Goal: Task Accomplishment & Management: Use online tool/utility

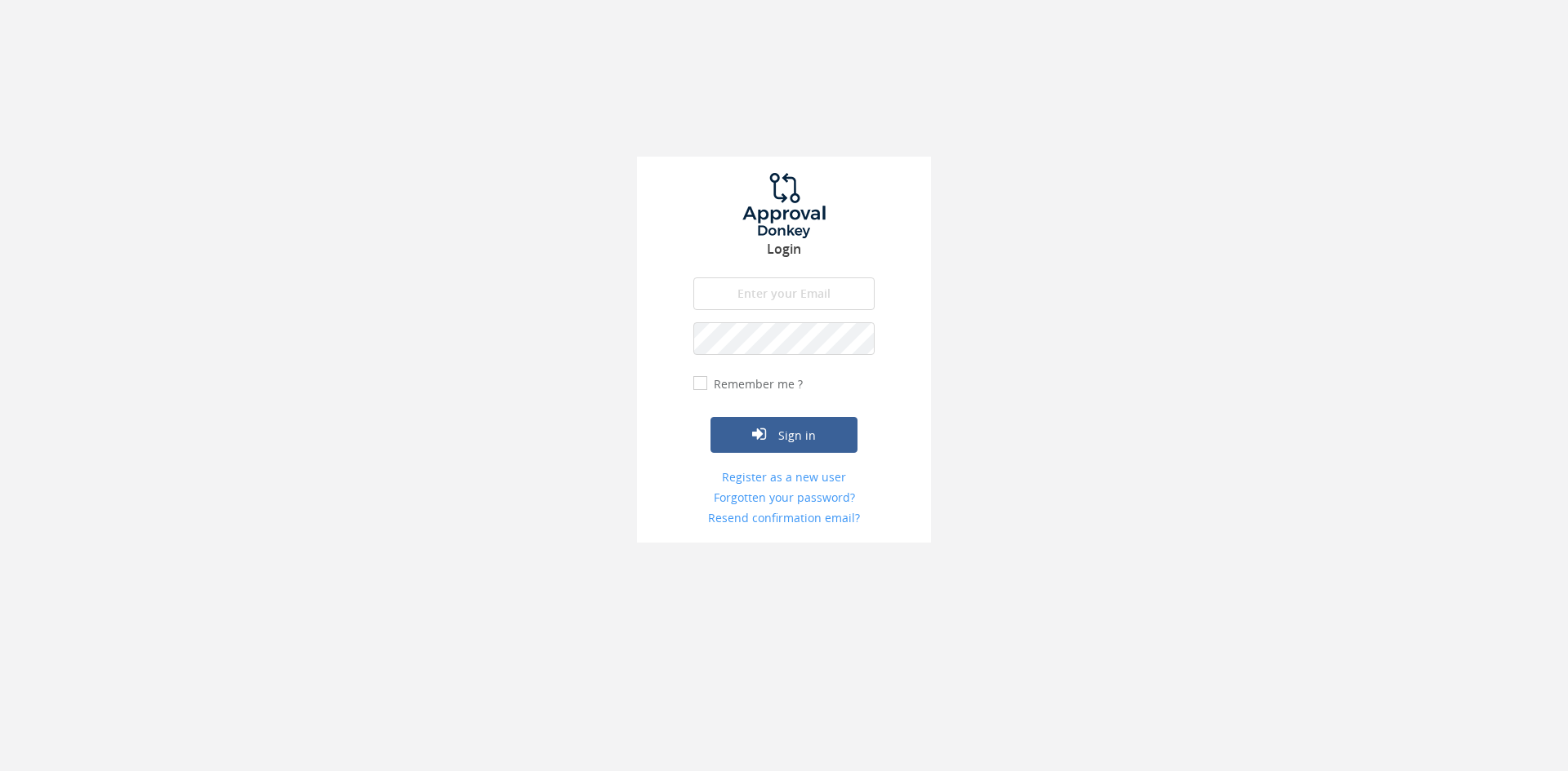
type input "[EMAIL_ADDRESS][DOMAIN_NAME]"
click at [710, 417] on button "Sign in" at bounding box center [783, 435] width 147 height 36
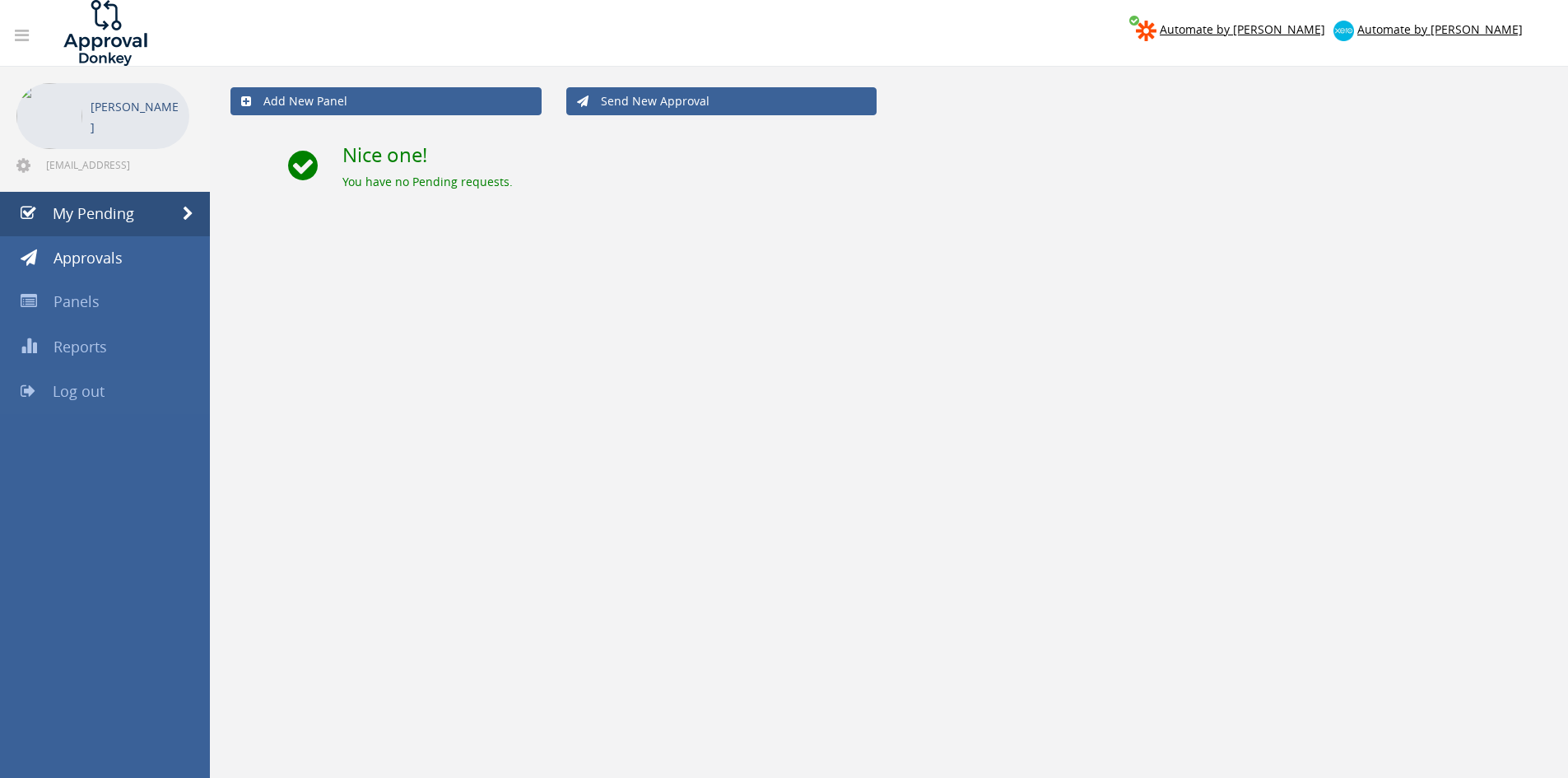
click at [85, 388] on span "Log out" at bounding box center [78, 391] width 52 height 19
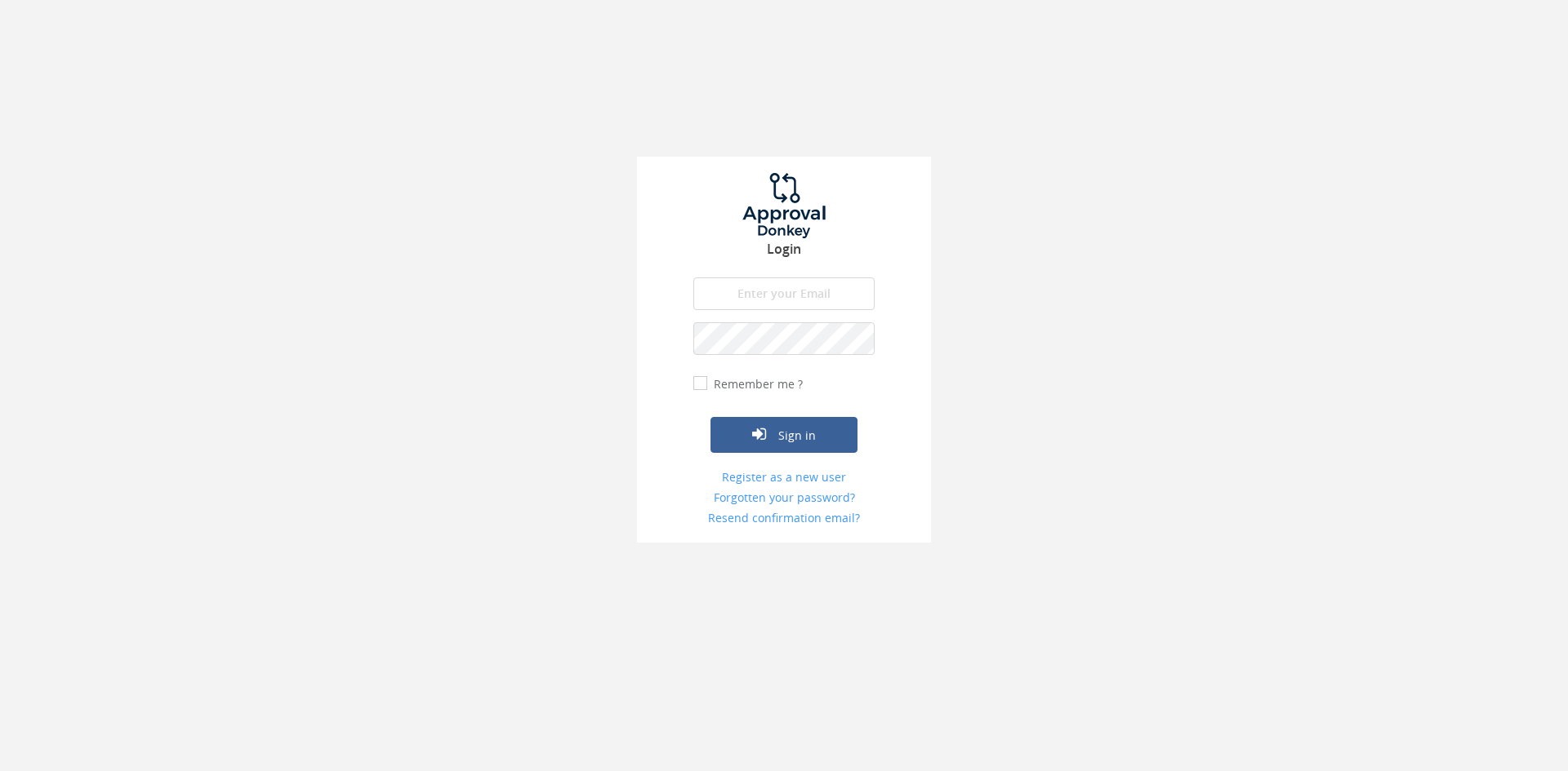
drag, startPoint x: 790, startPoint y: 273, endPoint x: 795, endPoint y: 280, distance: 8.6
click at [791, 278] on div "Login The email is required. Invalid email address. The password is required. T…" at bounding box center [784, 350] width 294 height 386
click at [763, 291] on input "email" at bounding box center [784, 294] width 181 height 33
type input "[EMAIL_ADDRESS][DOMAIN_NAME]"
click at [710, 417] on button "Sign in" at bounding box center [783, 435] width 147 height 36
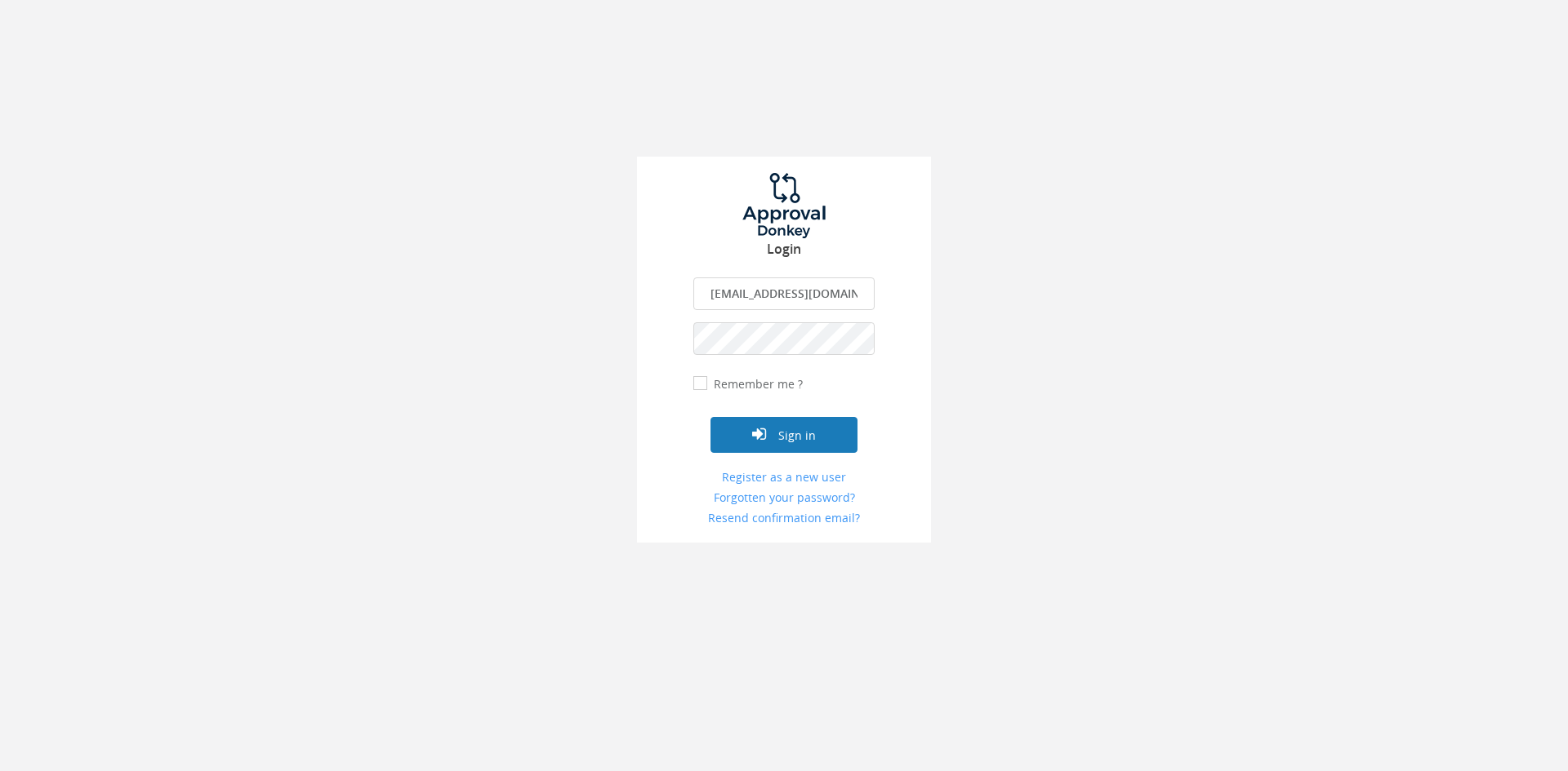
click at [800, 431] on button "Sign in" at bounding box center [783, 435] width 147 height 36
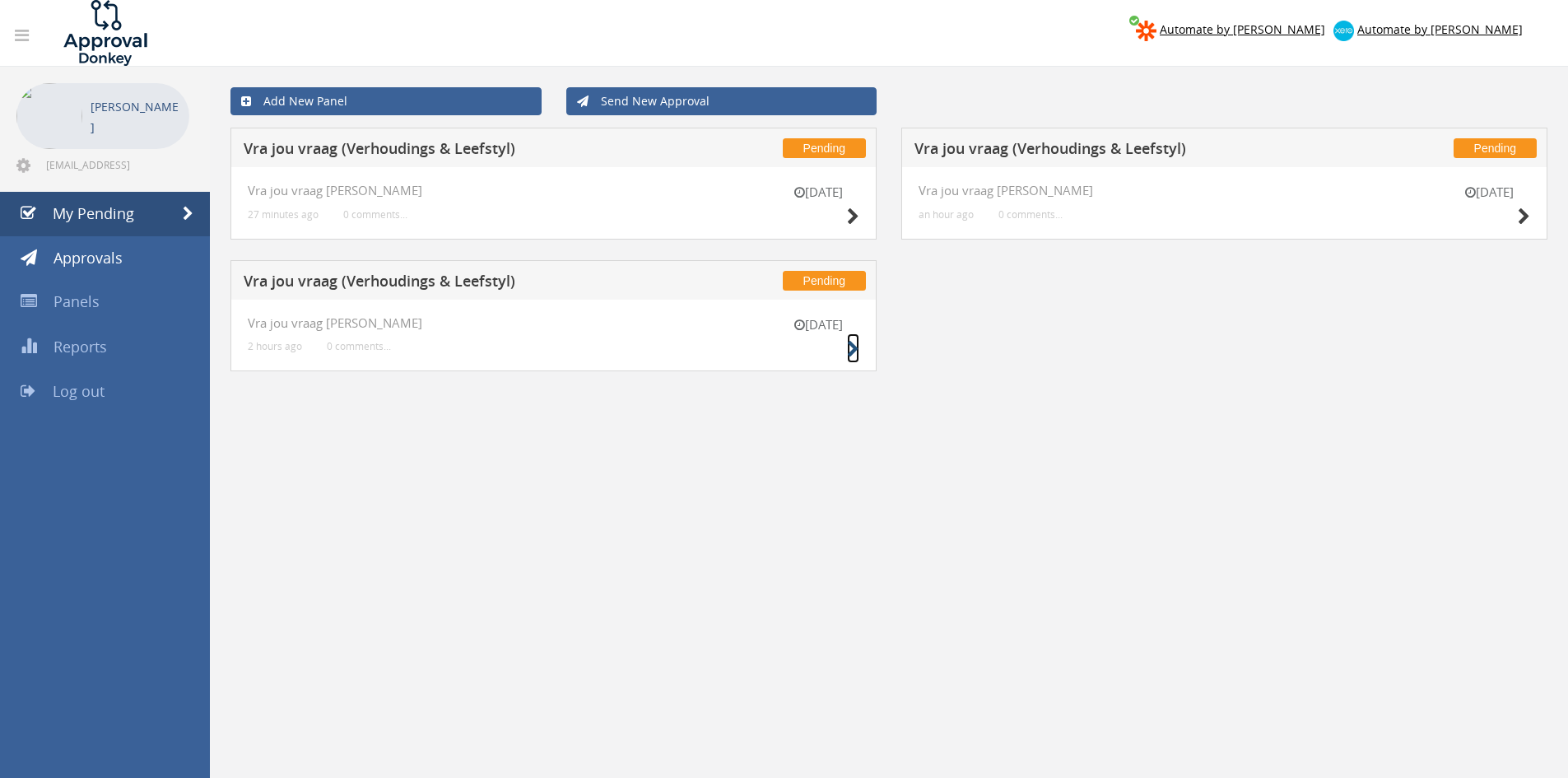
click at [856, 350] on icon at bounding box center [852, 349] width 12 height 18
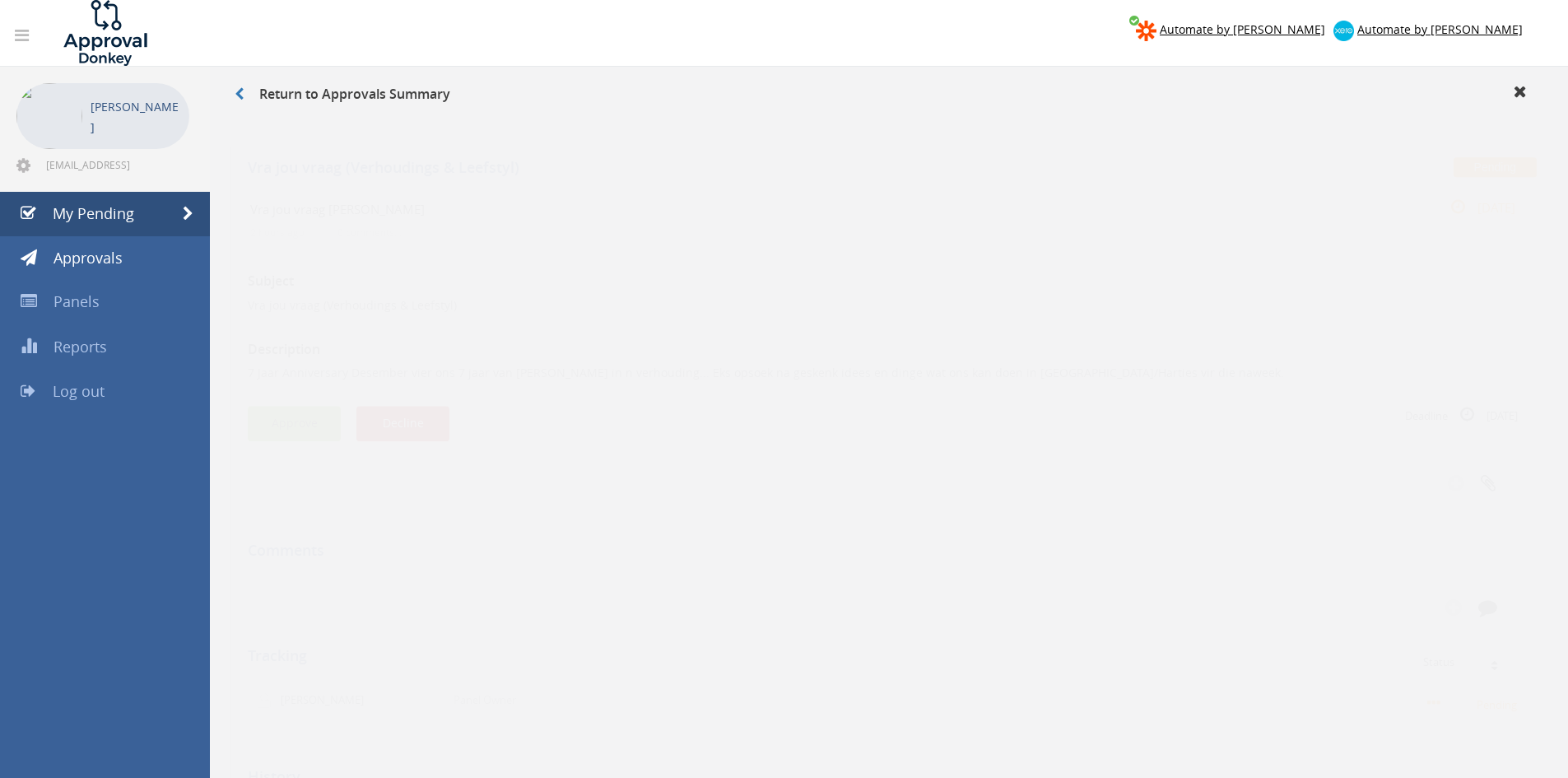
click at [255, 406] on button "Approve" at bounding box center [294, 408] width 93 height 35
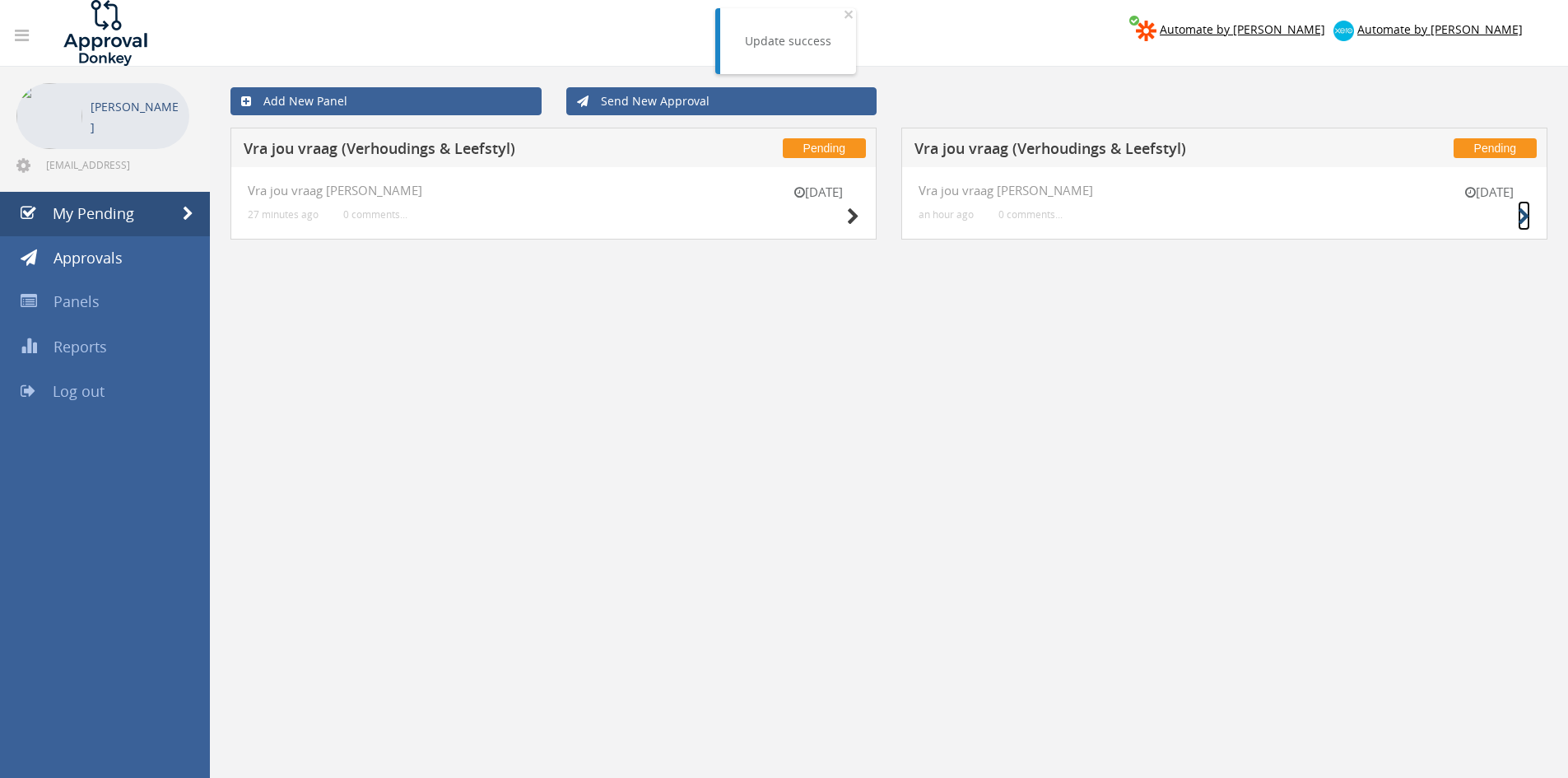
click at [1520, 214] on icon at bounding box center [1524, 217] width 12 height 18
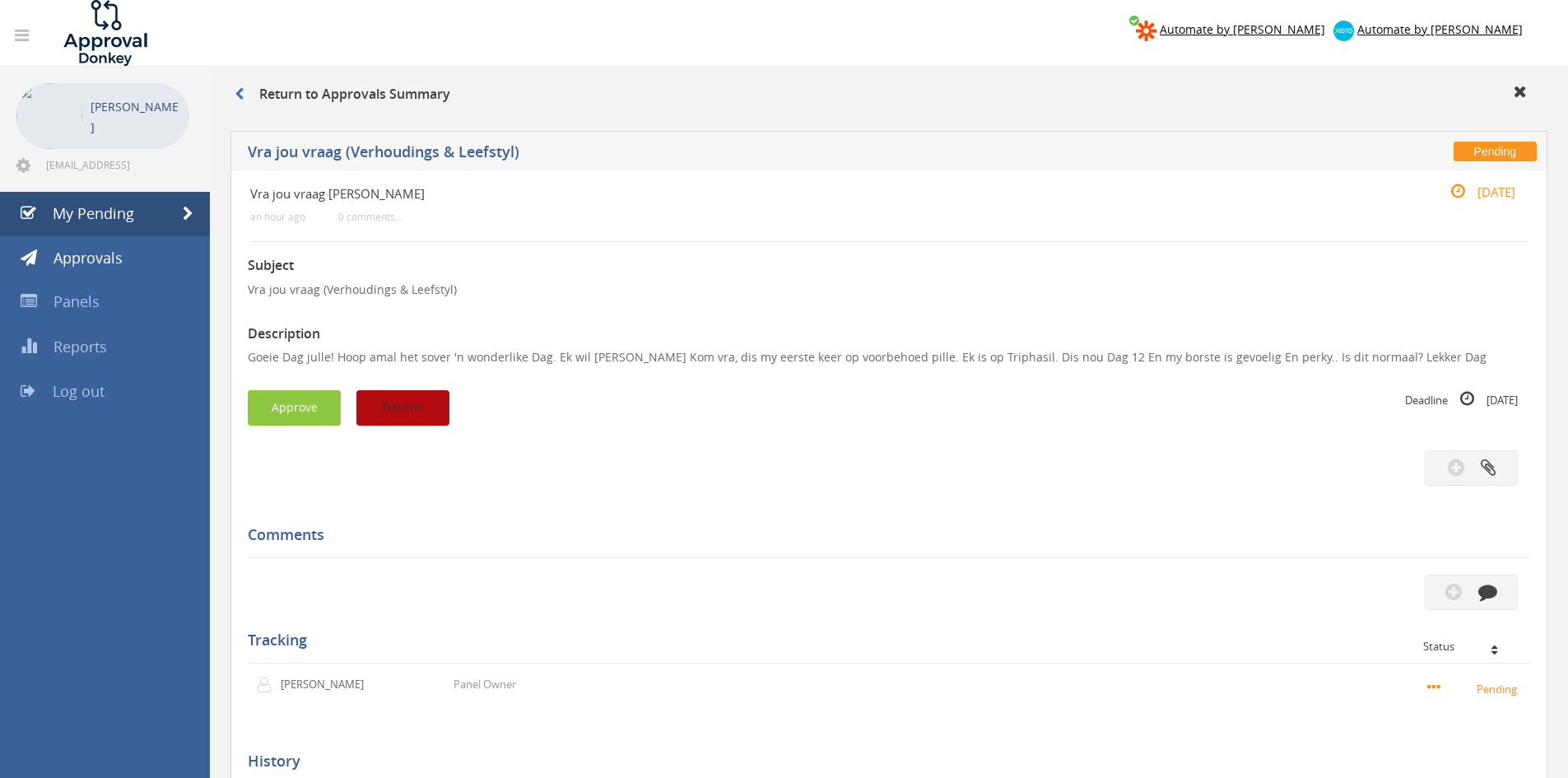
click at [419, 407] on button "Decline" at bounding box center [403, 408] width 93 height 35
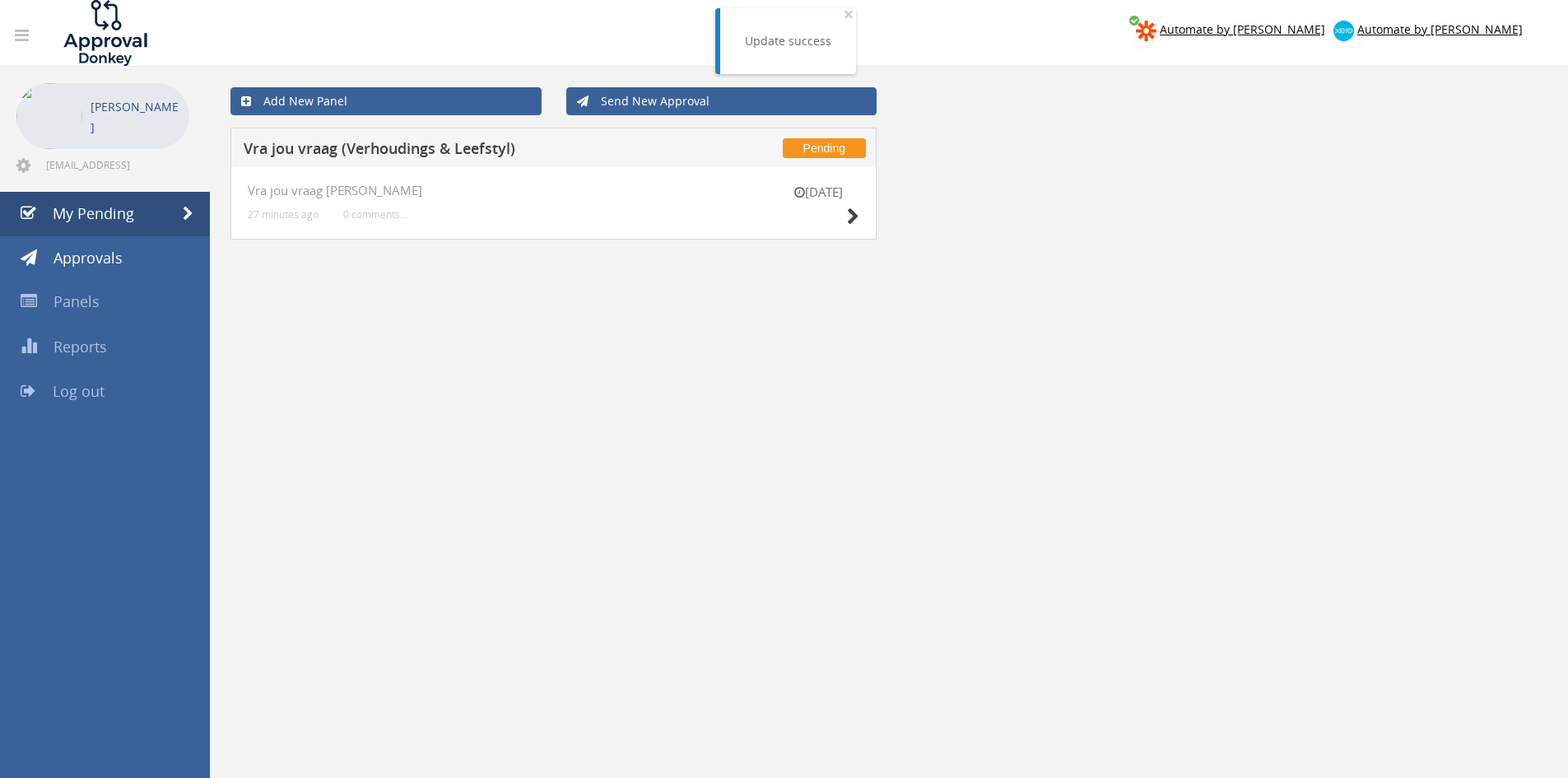
click at [866, 213] on div "13 Oct Vra jou vraag V-L 27 minutes ago 0 comments..." at bounding box center [553, 203] width 646 height 73
click at [858, 216] on icon at bounding box center [852, 217] width 12 height 18
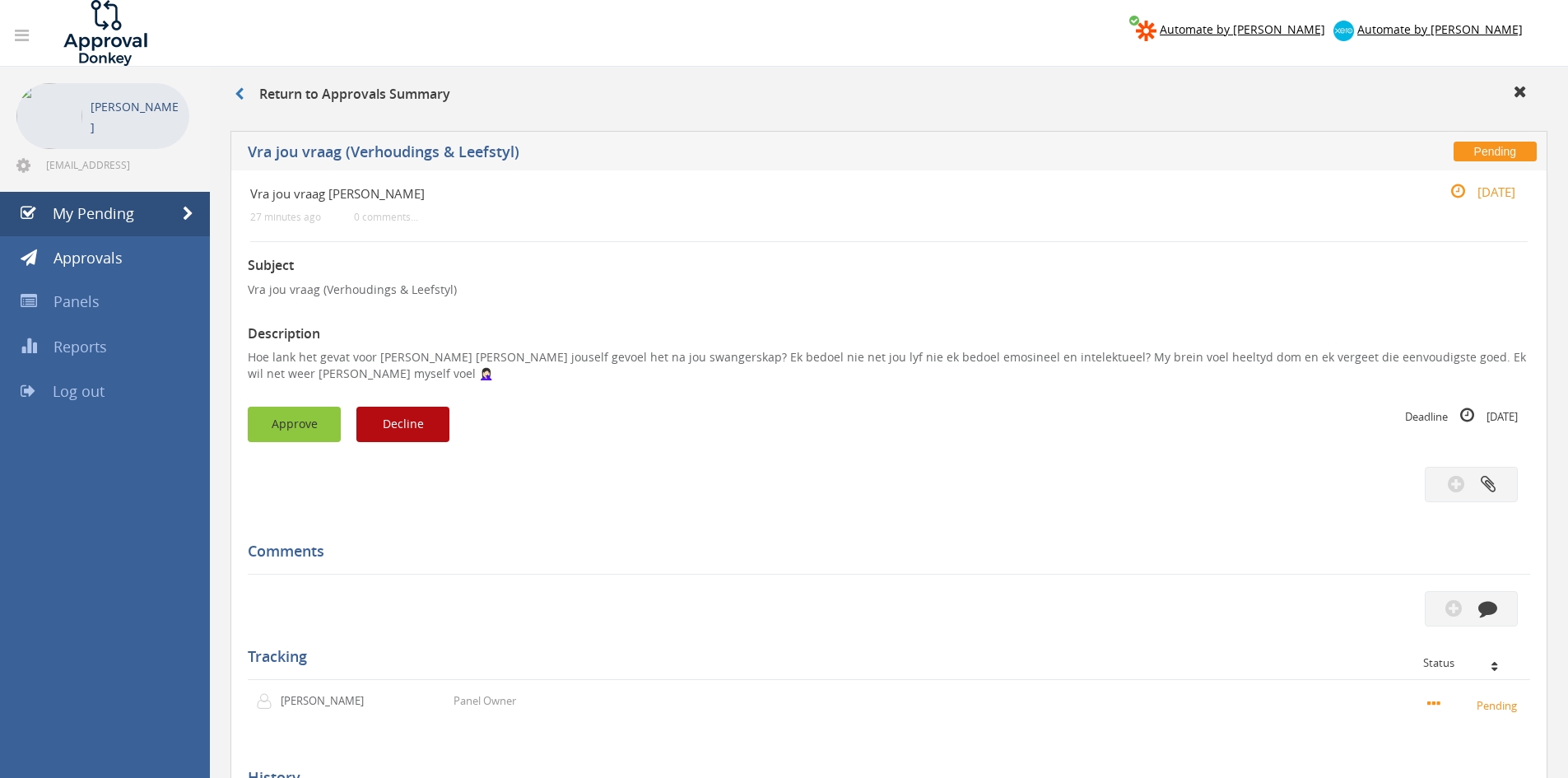
click at [319, 415] on button "Approve" at bounding box center [294, 424] width 93 height 35
